Goal: Transaction & Acquisition: Purchase product/service

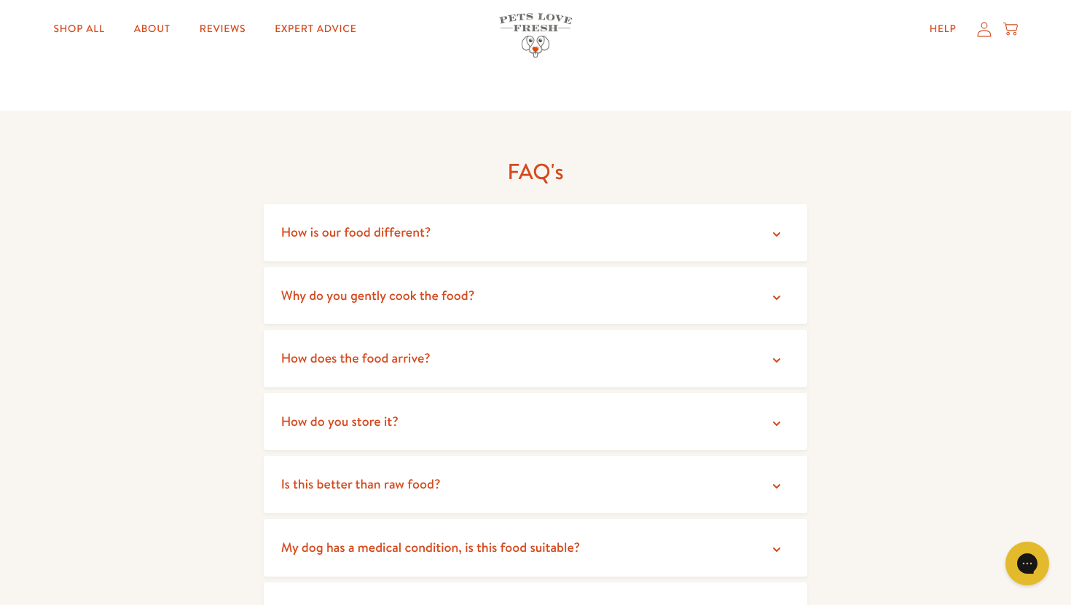
scroll to position [2419, 0]
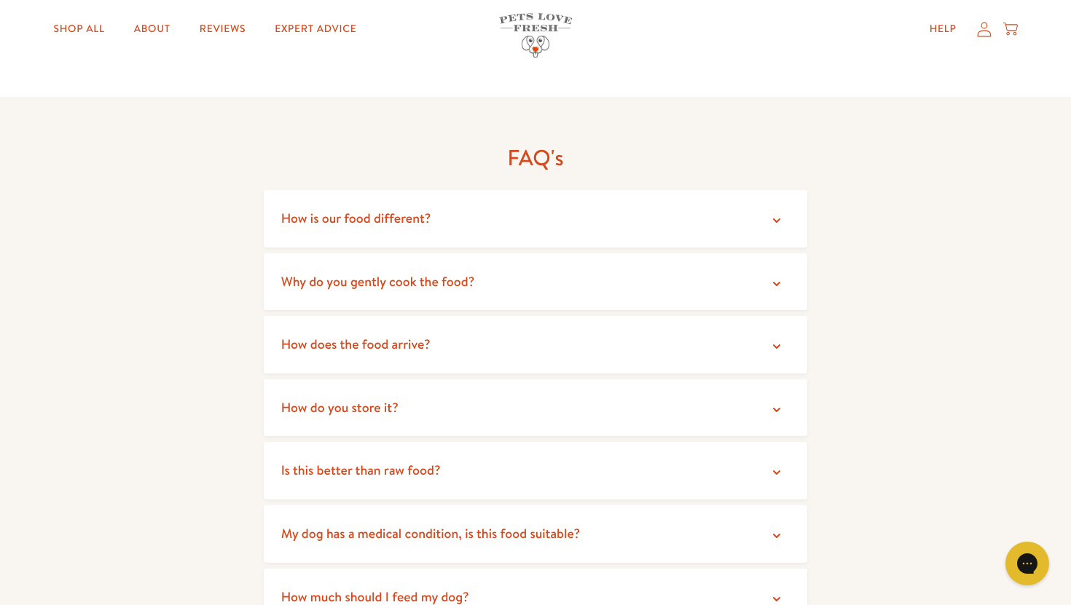
click at [438, 209] on summary "How is our food different?" at bounding box center [536, 219] width 544 height 58
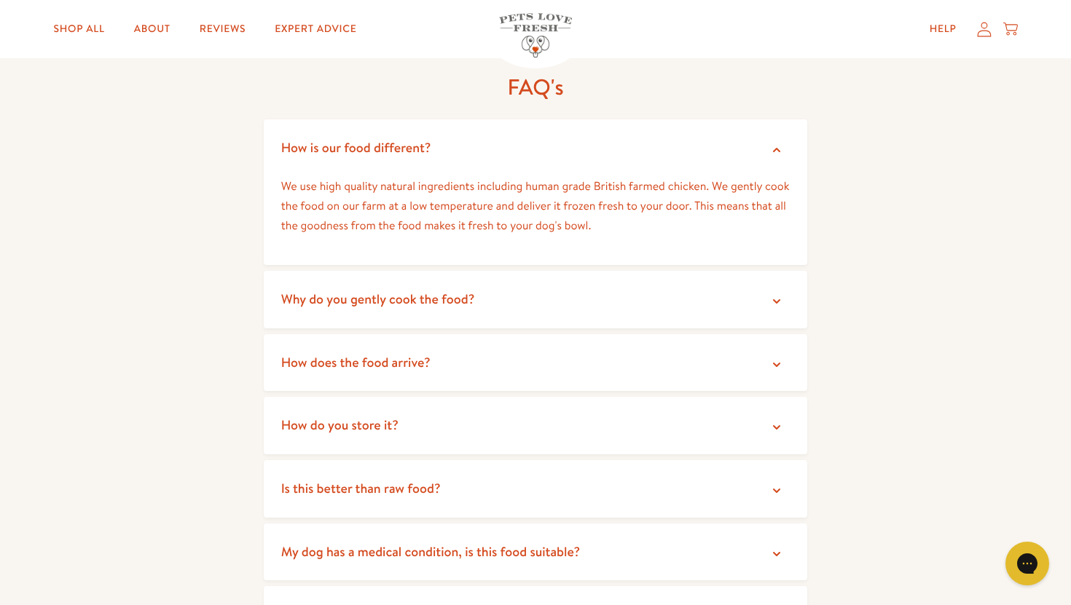
scroll to position [2527, 0]
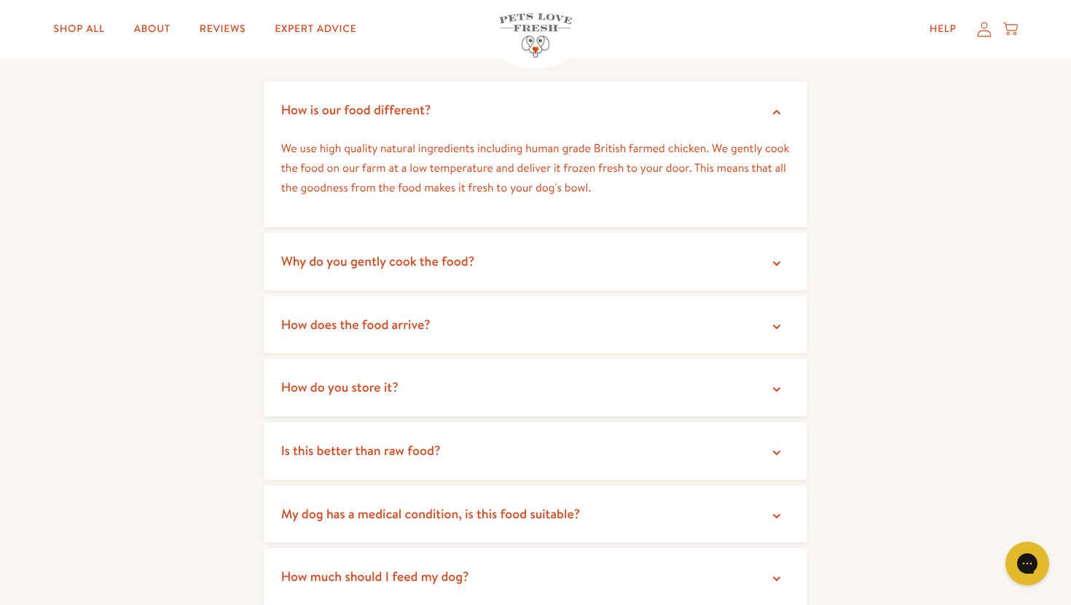
click at [454, 252] on span "Why do you gently cook the food?" at bounding box center [378, 261] width 194 height 18
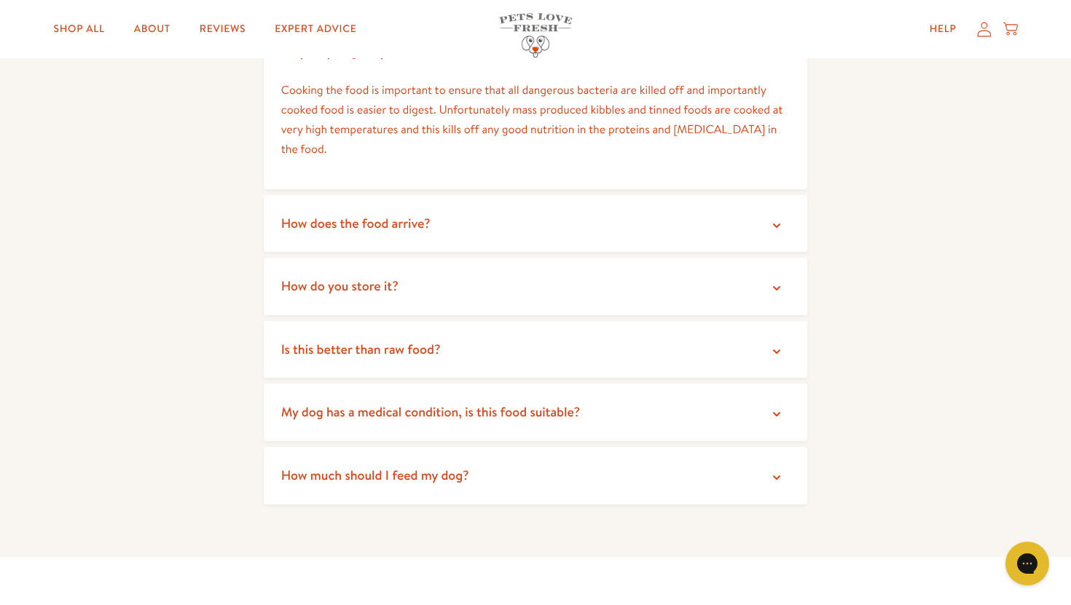
scroll to position [2755, 0]
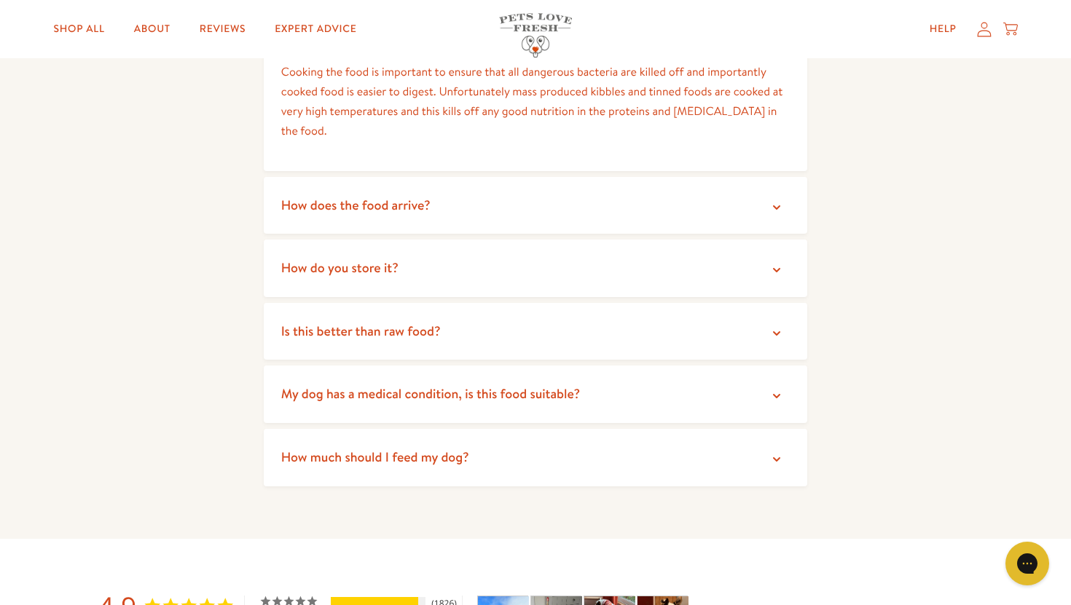
click at [393, 196] on span "How does the food arrive?" at bounding box center [355, 205] width 149 height 18
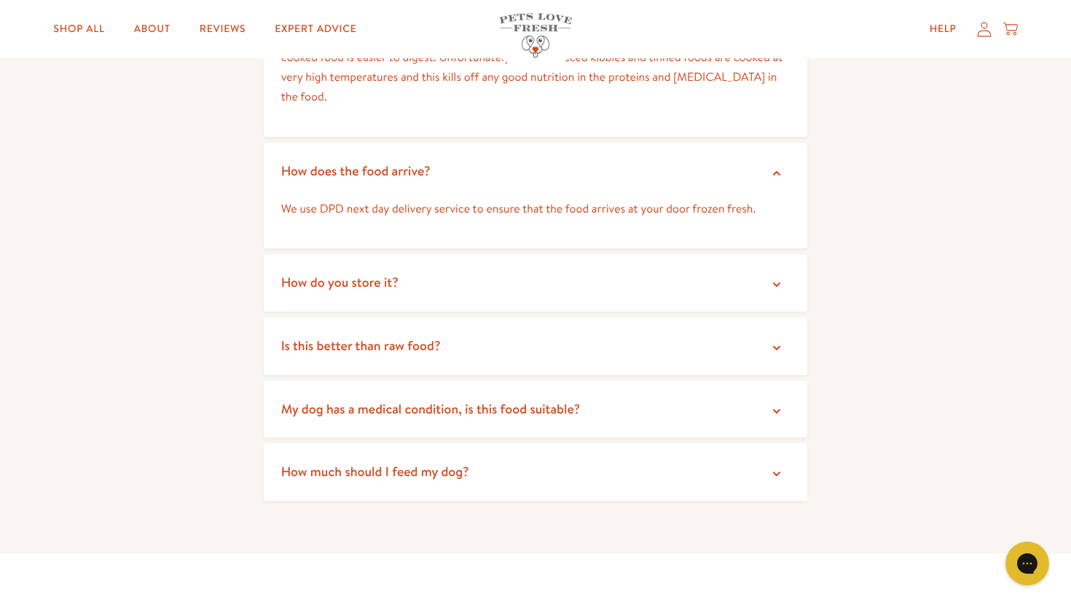
scroll to position [2791, 0]
click at [623, 262] on summary "How do you store it?" at bounding box center [536, 282] width 544 height 58
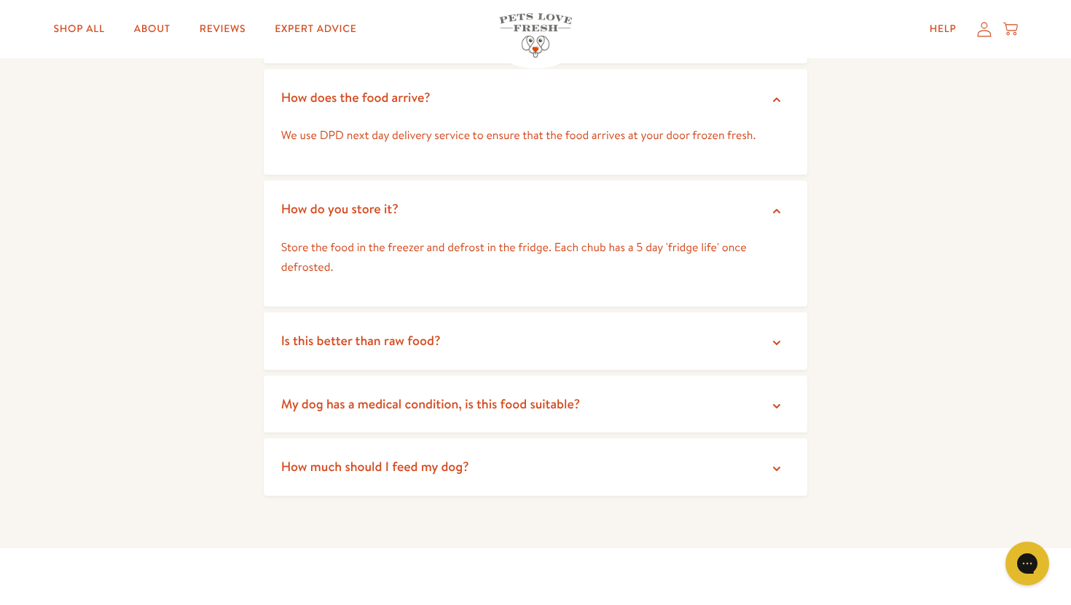
scroll to position [2873, 0]
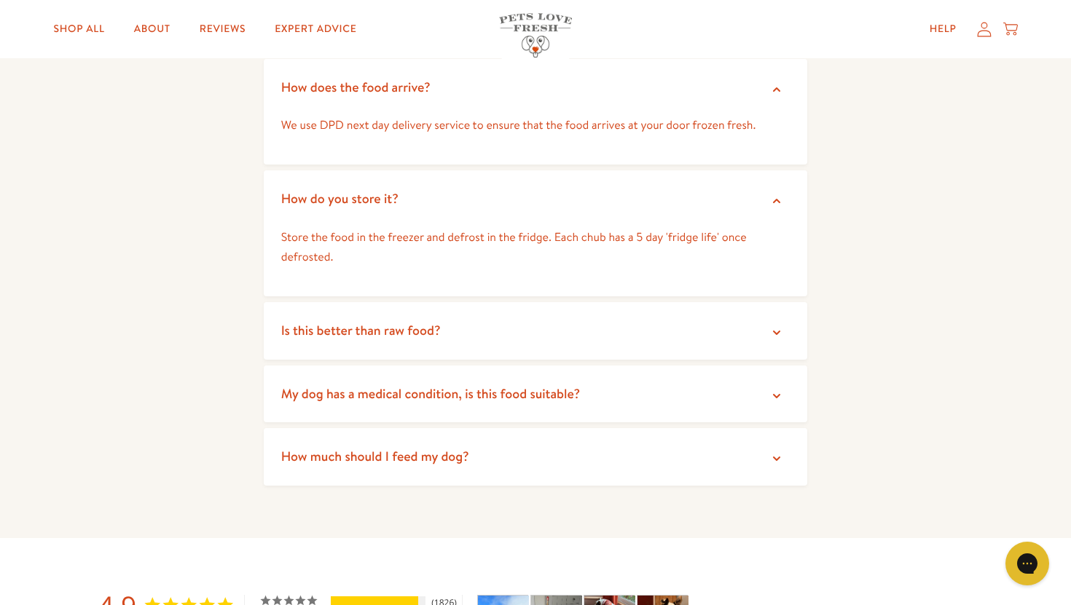
click at [635, 315] on summary "Is this better than raw food?" at bounding box center [536, 331] width 544 height 58
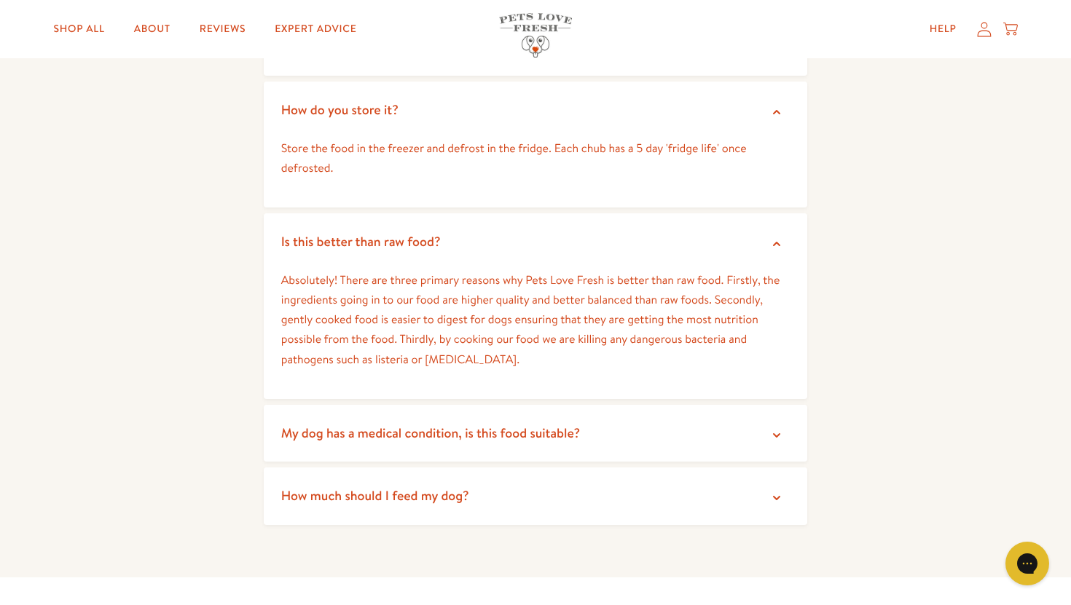
scroll to position [3039, 0]
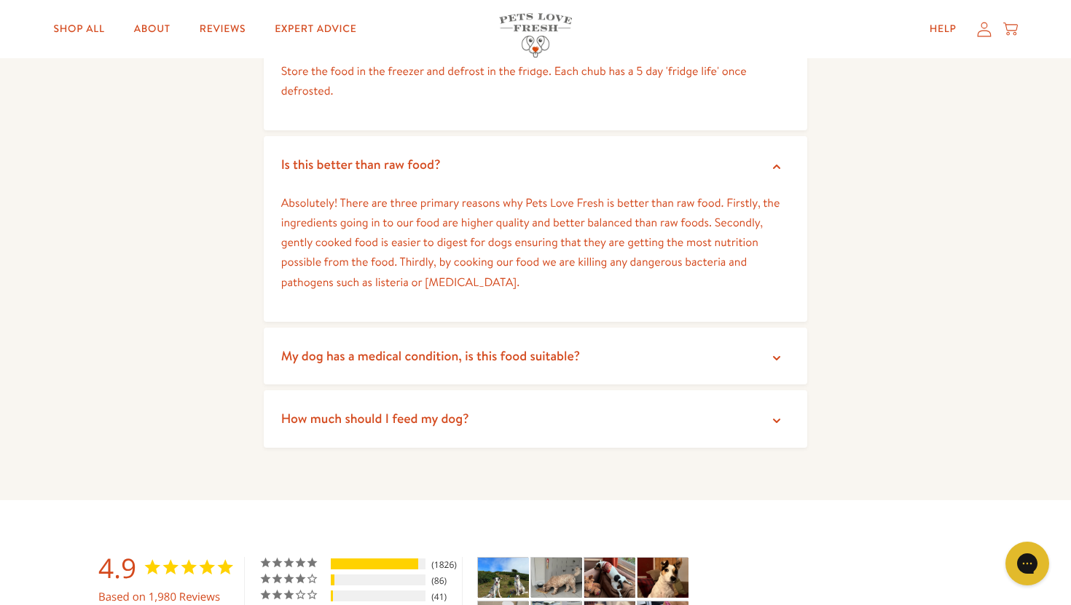
click at [656, 342] on summary "My dog has a medical condition, is this food suitable?" at bounding box center [536, 357] width 544 height 58
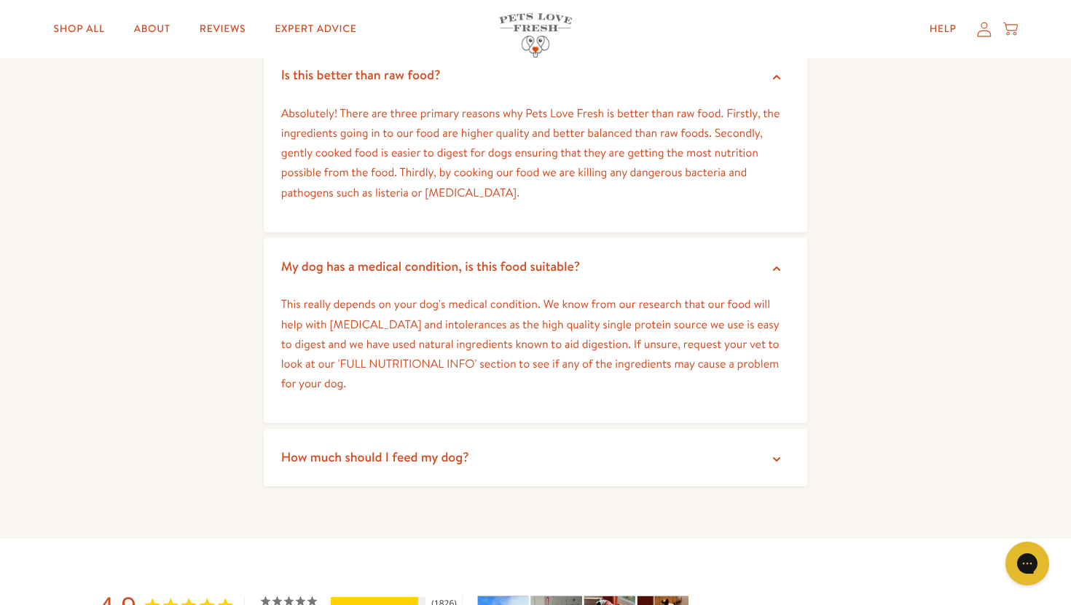
scroll to position [3139, 0]
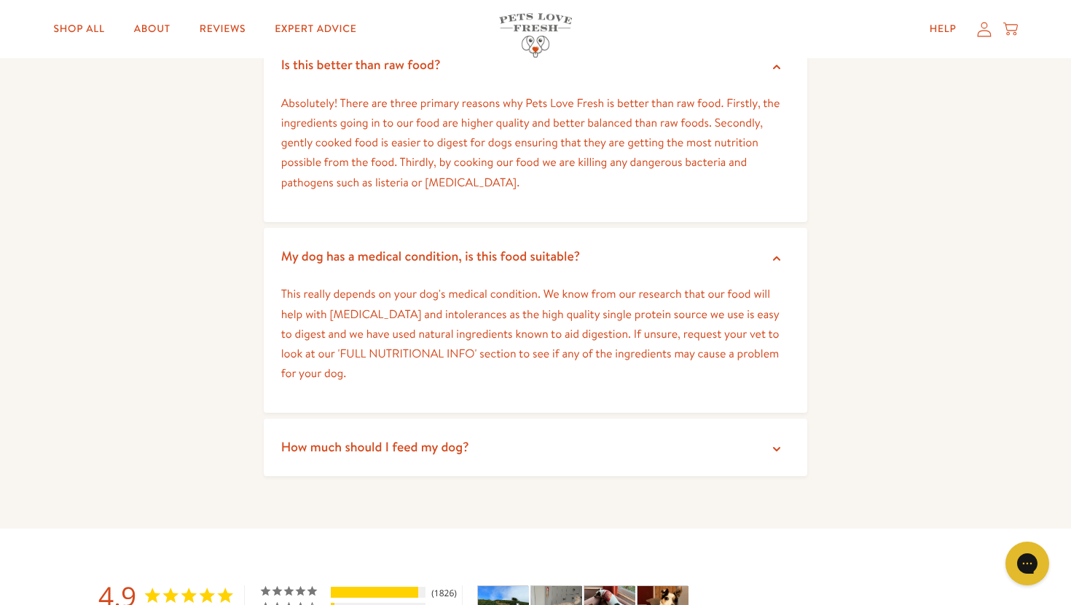
click at [645, 419] on summary "How much should I feed my dog?" at bounding box center [536, 448] width 544 height 58
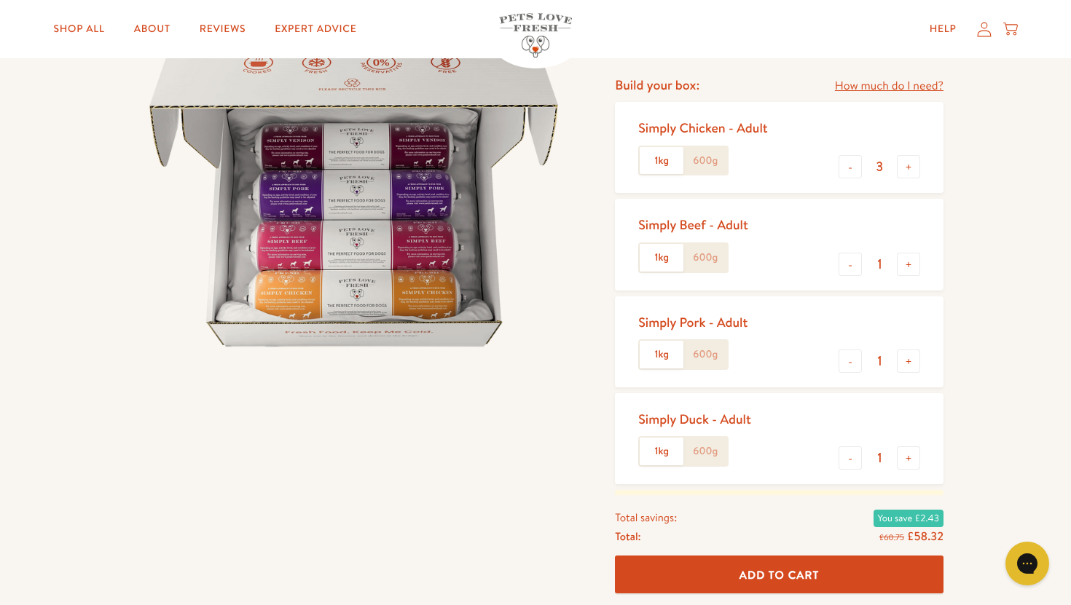
scroll to position [184, 0]
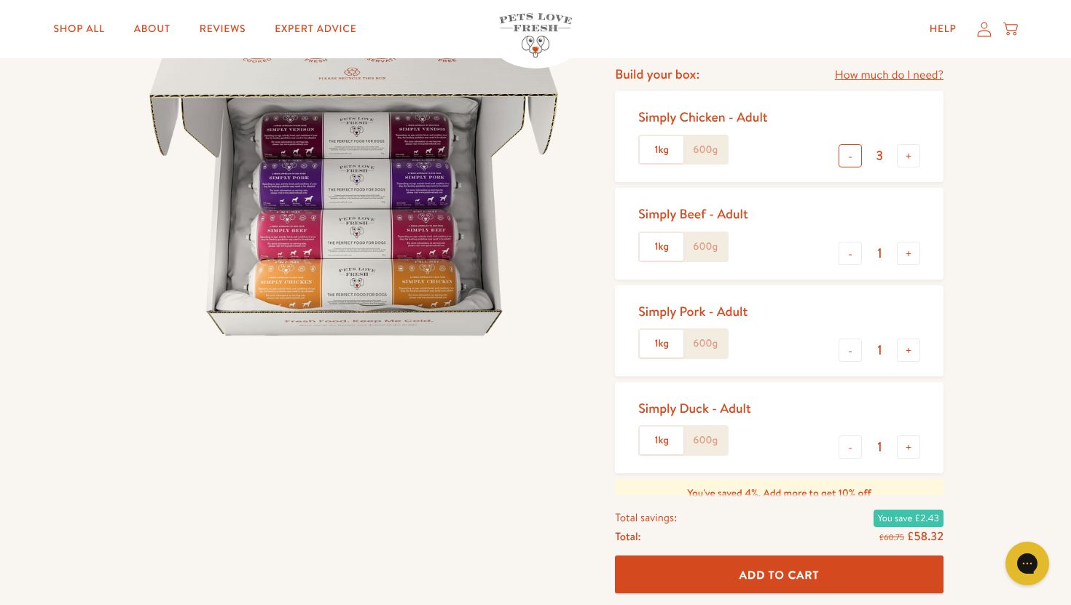
click at [851, 162] on button "-" at bounding box center [849, 155] width 23 height 23
type input "1"
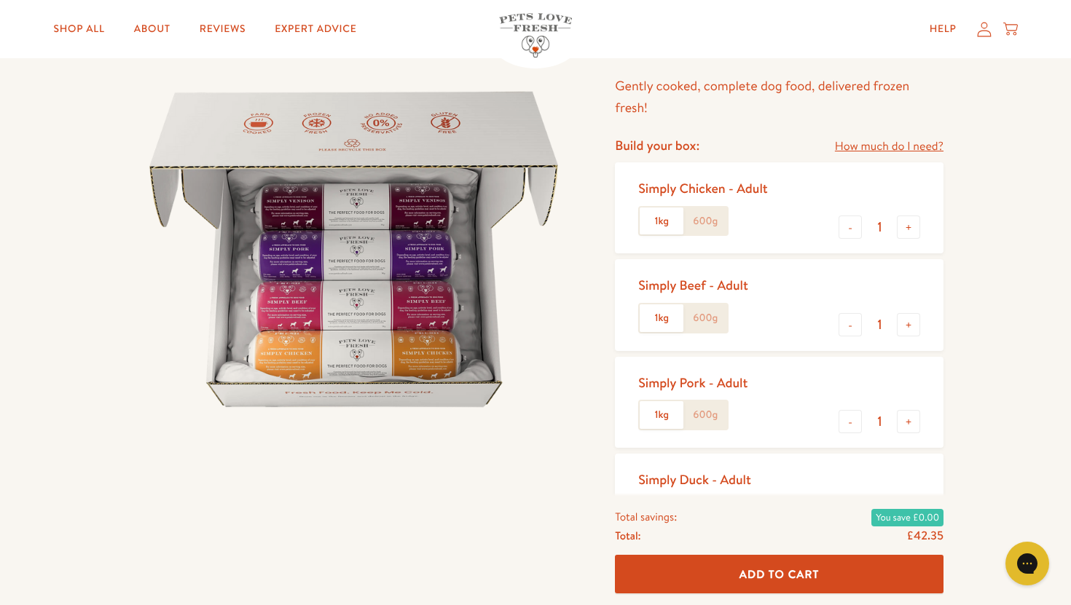
scroll to position [114, 0]
click at [903, 148] on link "How much do I need?" at bounding box center [889, 146] width 109 height 20
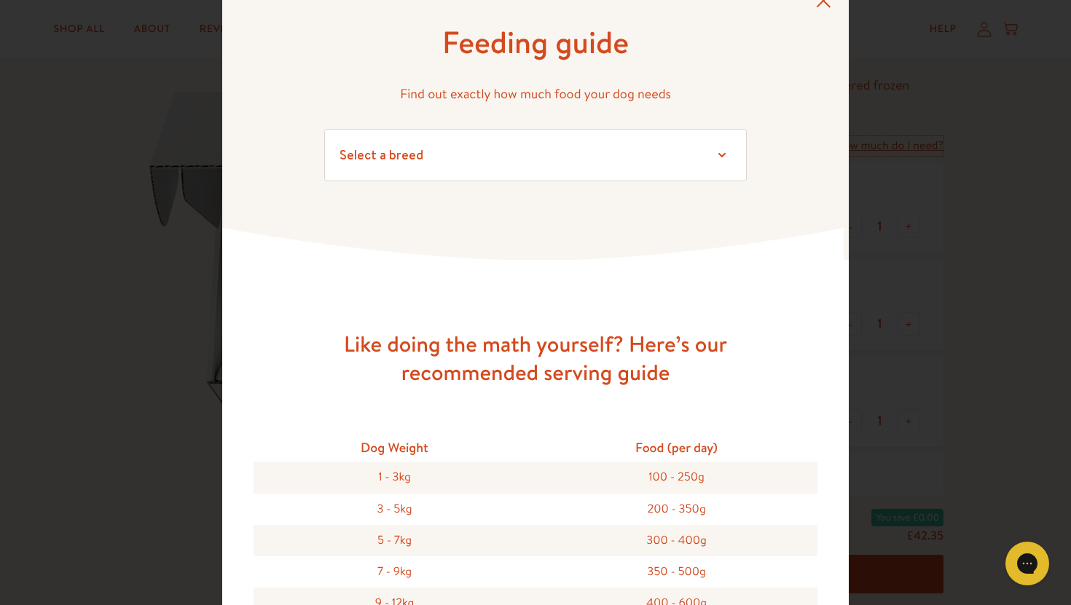
scroll to position [46, 0]
click at [565, 151] on select "Select a breed Affenpinscher Afghan hound Airedale terrier Akita Alaskan Malamu…" at bounding box center [535, 154] width 423 height 52
select select "13"
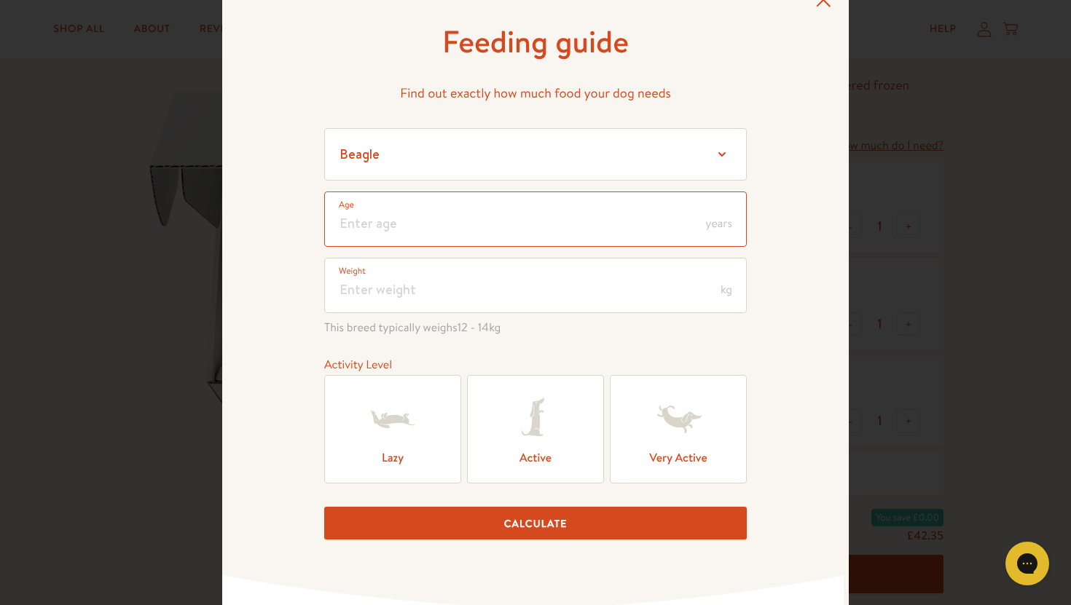
click at [394, 229] on input "number" at bounding box center [535, 219] width 423 height 55
type input "1"
click at [396, 301] on input "number" at bounding box center [535, 285] width 423 height 55
type input "14"
click at [240, 393] on div "Feeding guide Find out exactly how much food your dog needs Select a breed Affe…" at bounding box center [535, 291] width 627 height 632
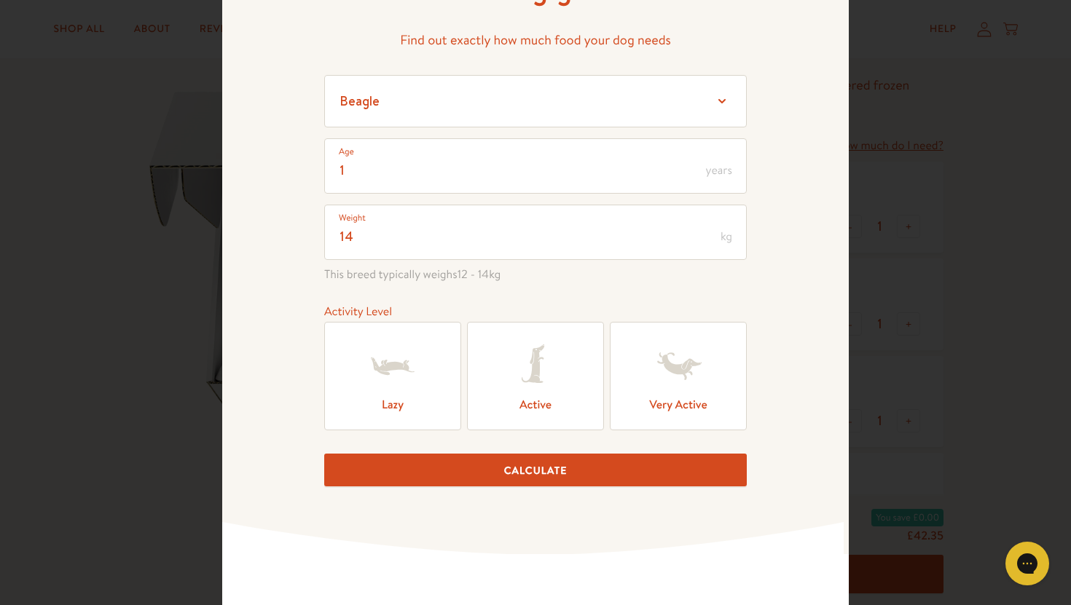
scroll to position [96, 0]
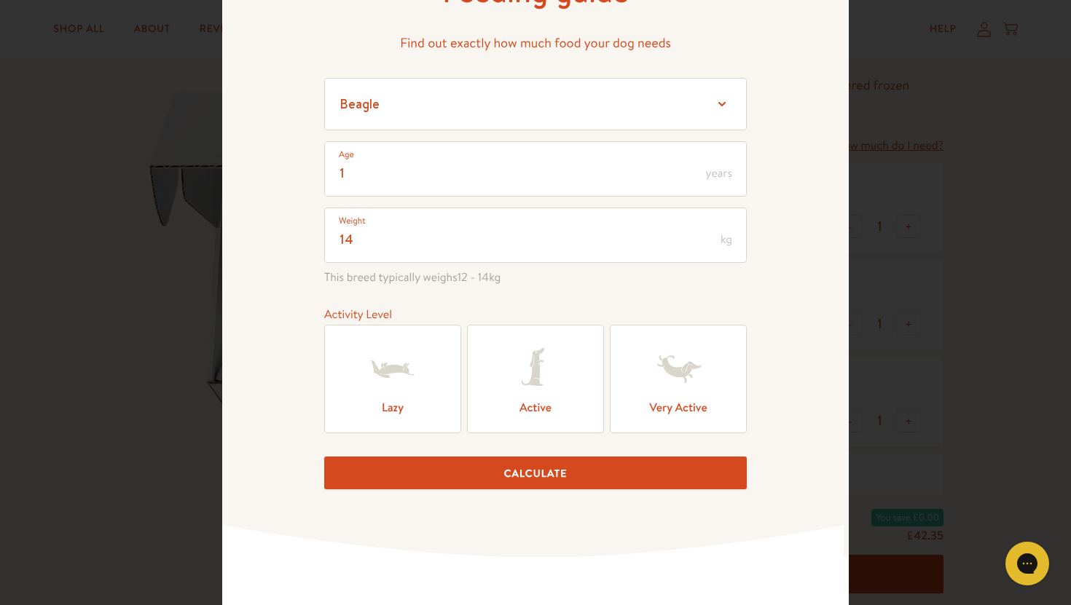
click at [519, 399] on label "Active" at bounding box center [535, 379] width 137 height 109
click at [0, 0] on input "Active" at bounding box center [0, 0] width 0 height 0
click at [543, 473] on button "Calculate" at bounding box center [535, 473] width 423 height 33
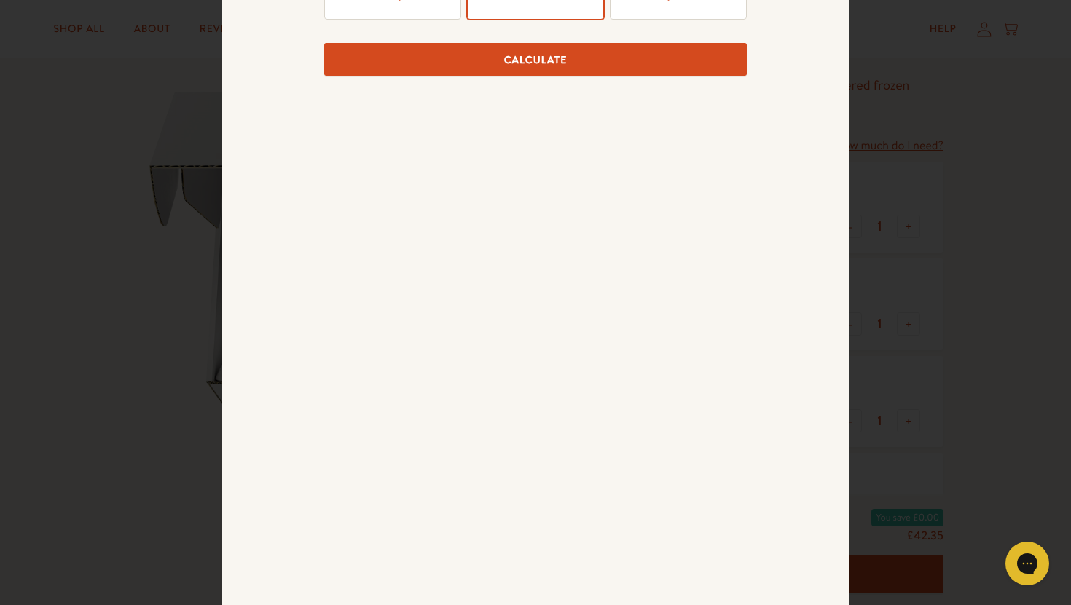
scroll to position [565, 0]
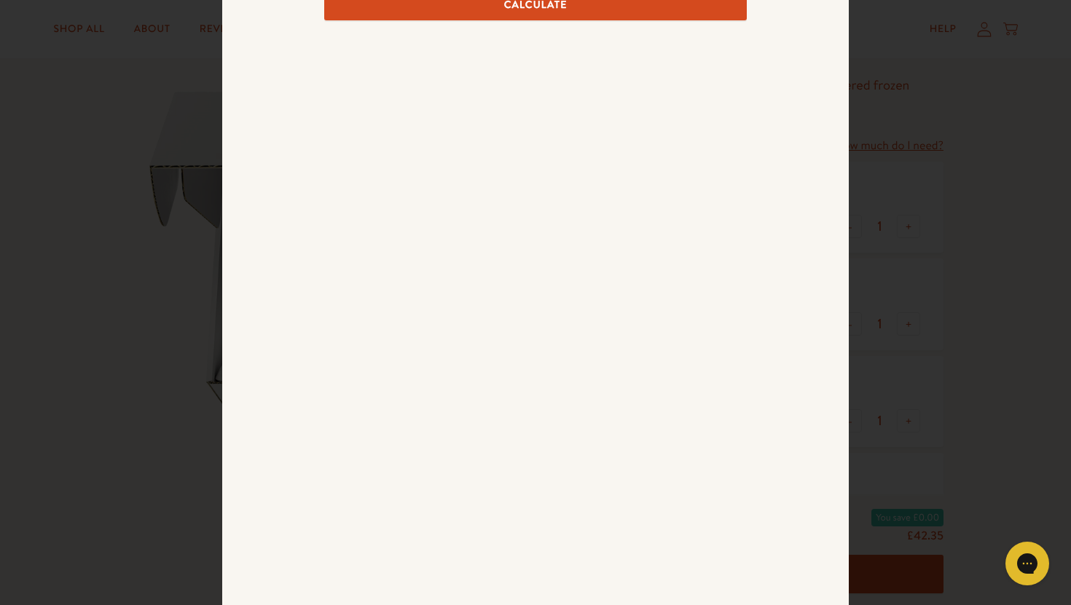
click at [421, 420] on div "Want to try it first? Get 10% off a taster pack Get 10% off Thanks for signing …" at bounding box center [535, 433] width 341 height 255
click at [421, 452] on input "email" at bounding box center [535, 453] width 341 height 46
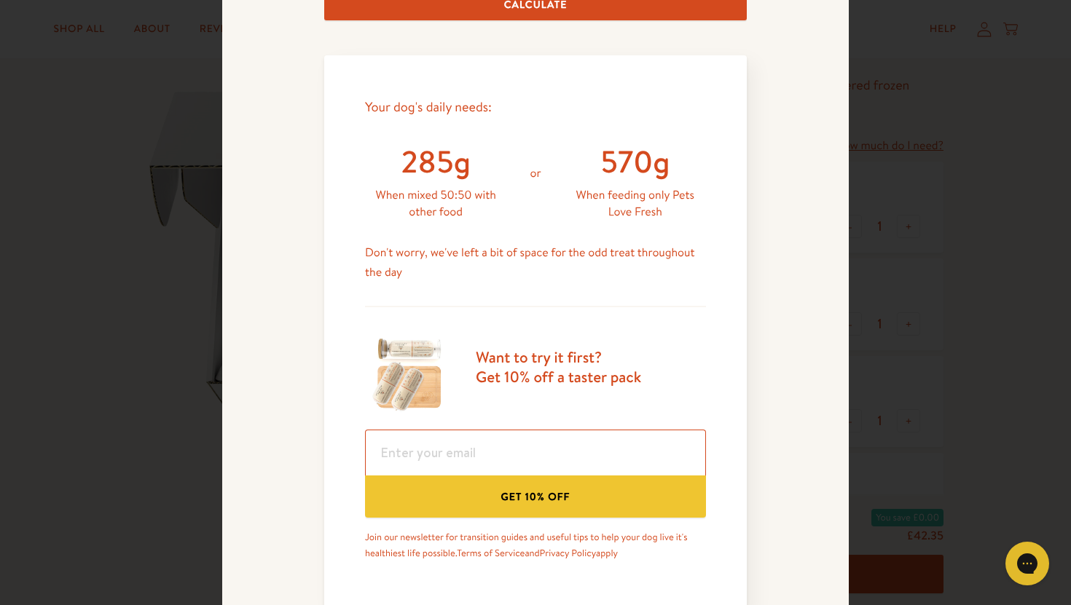
type input "adelahalls@icloud.com"
click at [454, 503] on button "Get 10% off" at bounding box center [535, 497] width 341 height 42
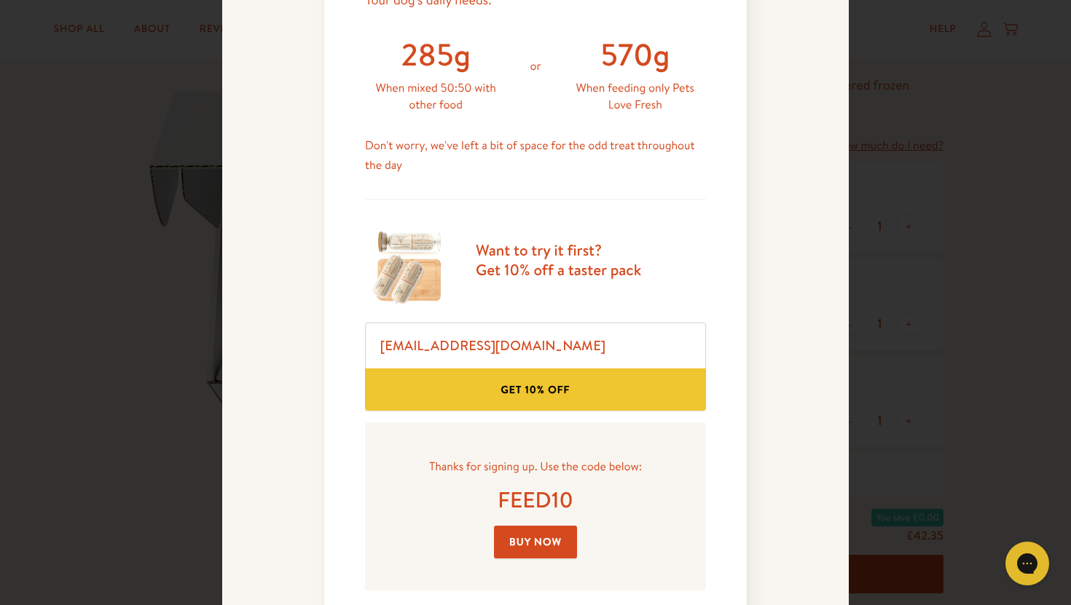
scroll to position [731, 0]
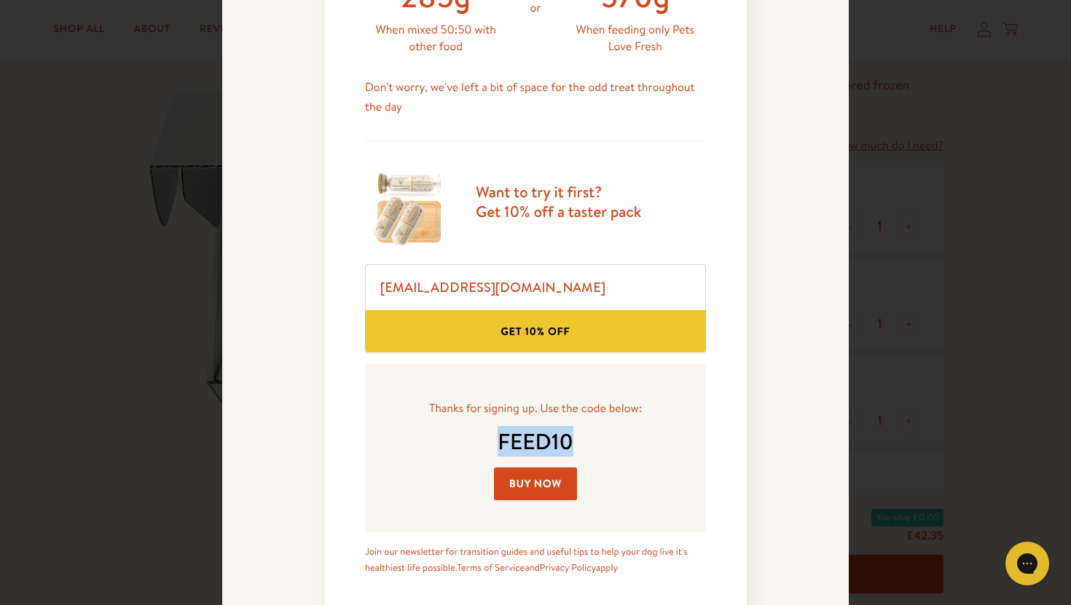
drag, startPoint x: 499, startPoint y: 443, endPoint x: 579, endPoint y: 444, distance: 80.1
click at [579, 444] on div "FEED10" at bounding box center [535, 442] width 294 height 28
copy div "FEED10"
click at [534, 482] on link "Buy Now" at bounding box center [535, 484] width 83 height 33
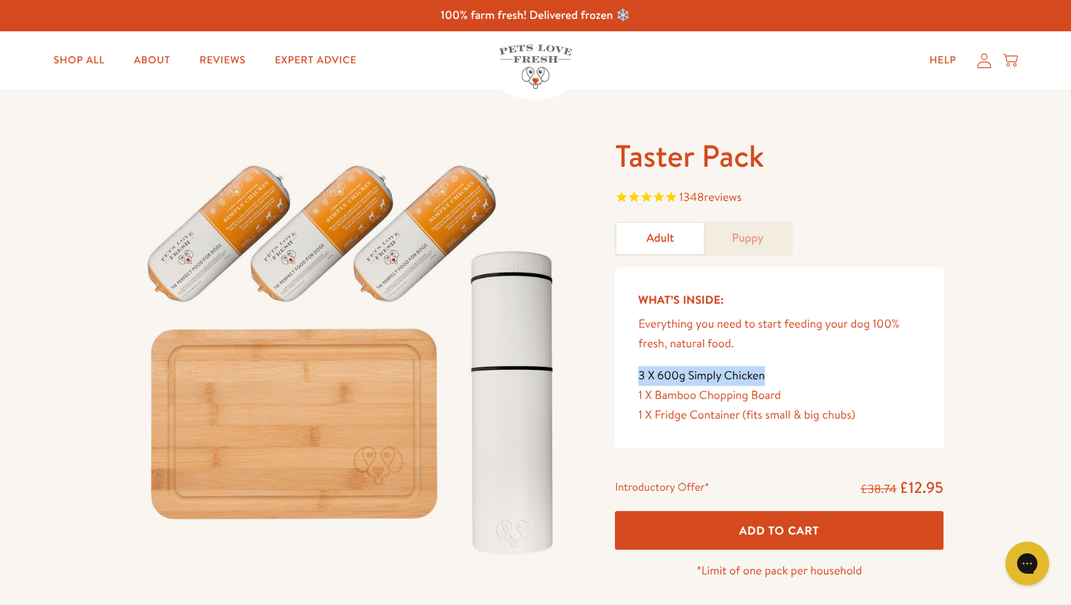
drag, startPoint x: 766, startPoint y: 377, endPoint x: 635, endPoint y: 383, distance: 132.0
click at [635, 383] on div "What’s Inside: Everything you need to start feeding your dog 100% fresh, natura…" at bounding box center [779, 357] width 329 height 181
drag, startPoint x: 795, startPoint y: 399, endPoint x: 641, endPoint y: 397, distance: 153.7
click at [641, 397] on div "1 X Bamboo Chopping Board" at bounding box center [779, 396] width 282 height 20
drag, startPoint x: 741, startPoint y: 412, endPoint x: 655, endPoint y: 423, distance: 86.7
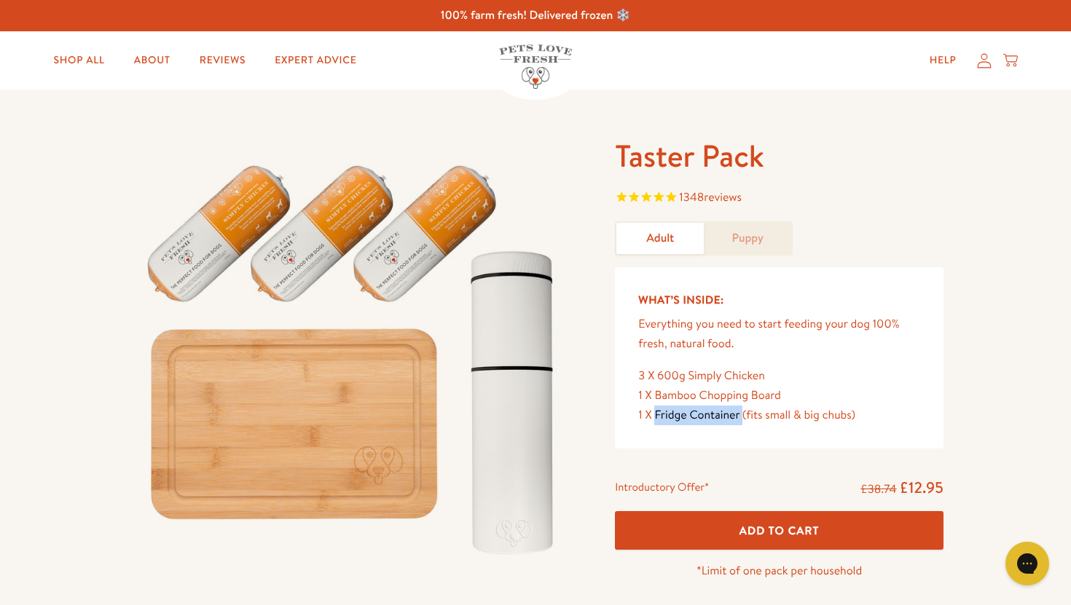
click at [655, 423] on div "1 X Fridge Container (fits small & big chubs)" at bounding box center [779, 416] width 282 height 20
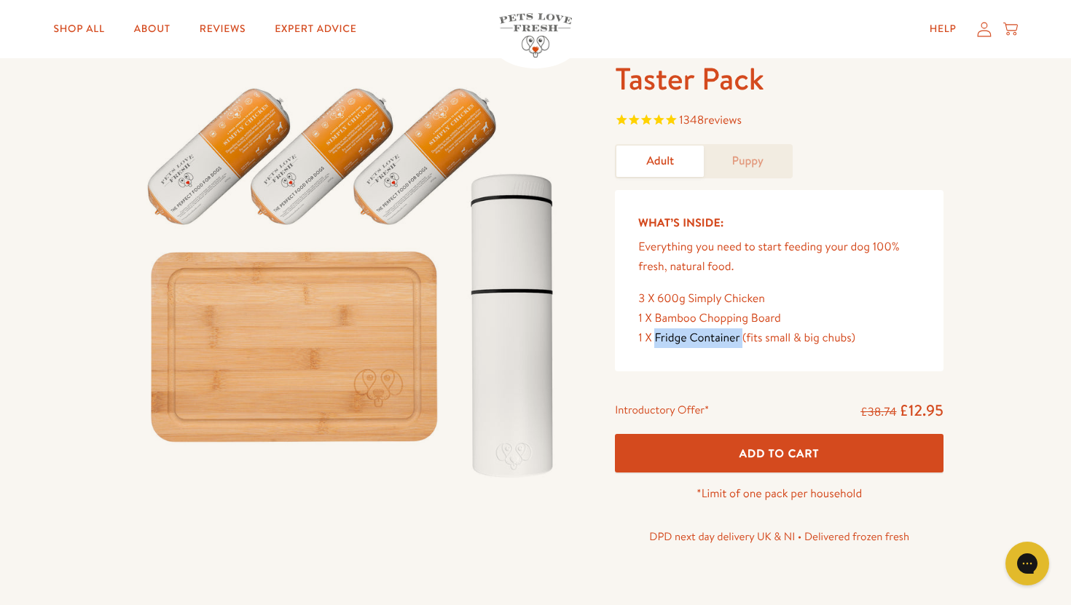
scroll to position [78, 0]
click at [726, 462] on button "Add To Cart" at bounding box center [779, 452] width 329 height 39
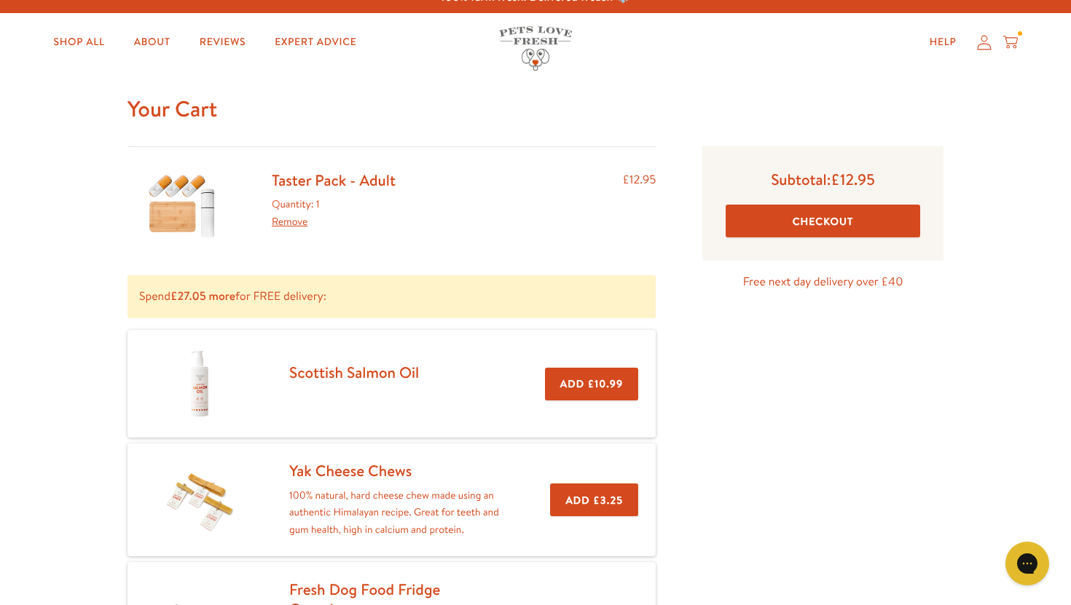
scroll to position [29, 0]
